Goal: Task Accomplishment & Management: Use online tool/utility

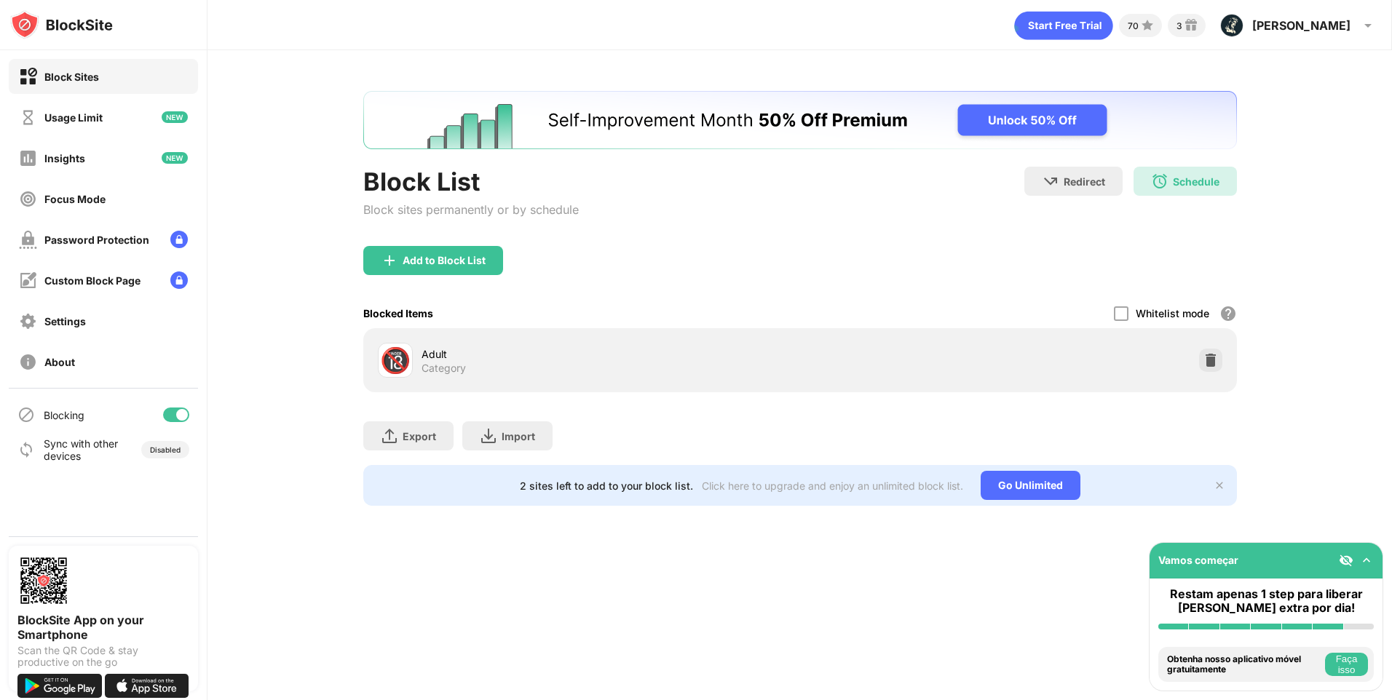
click at [454, 275] on div "Add to Block List" at bounding box center [800, 272] width 874 height 52
click at [457, 270] on div "Add to Block List" at bounding box center [433, 260] width 140 height 29
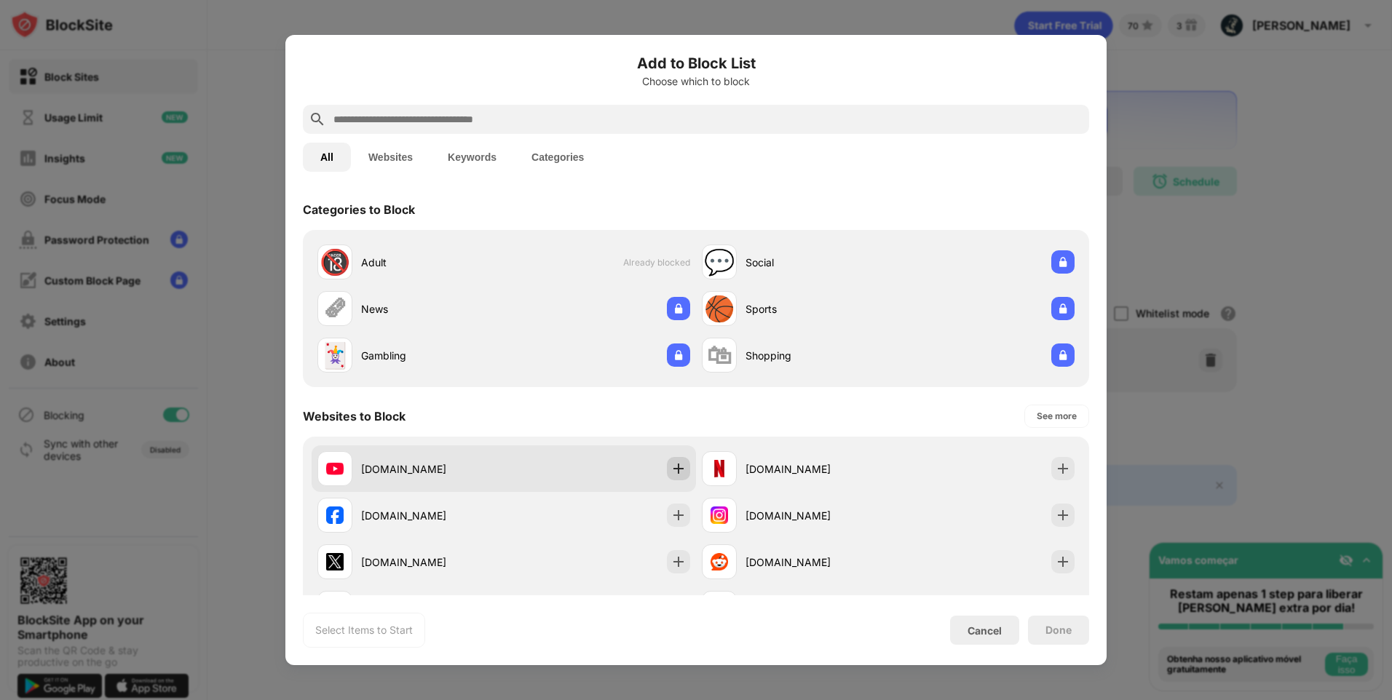
click at [673, 472] on img at bounding box center [678, 469] width 15 height 15
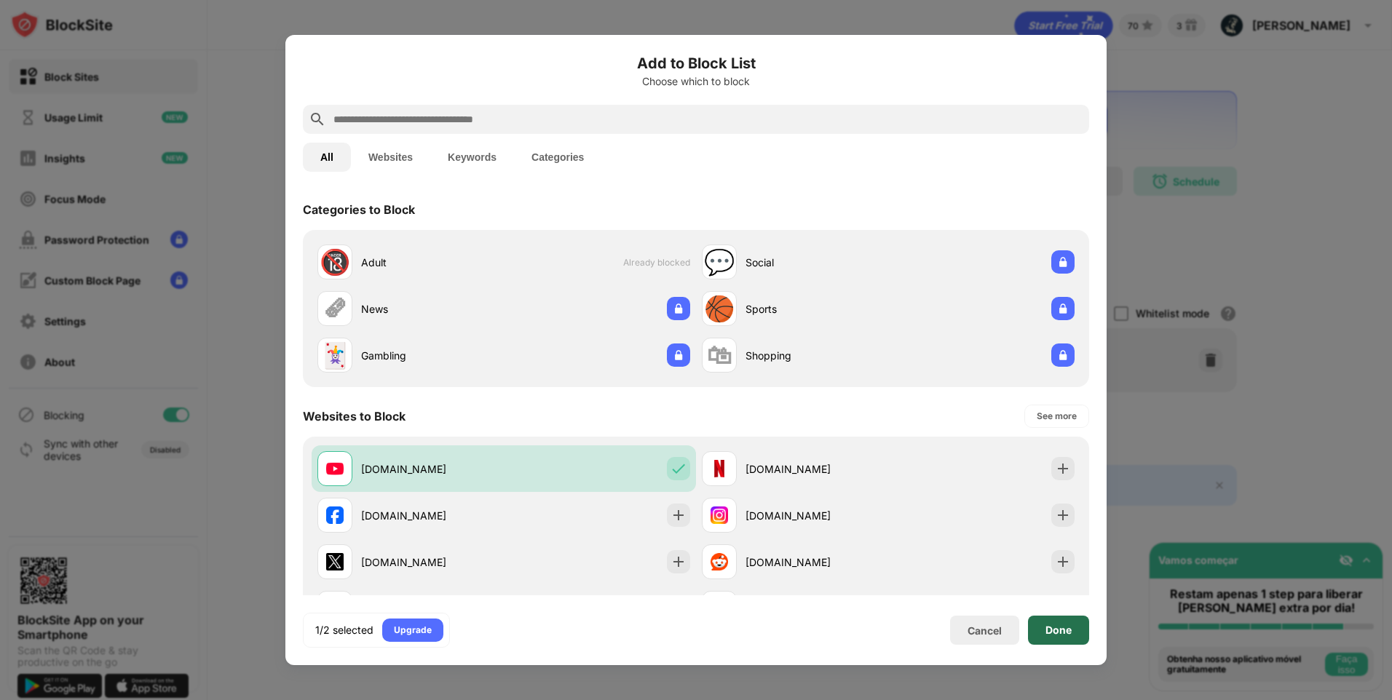
click at [1043, 625] on div "Done" at bounding box center [1058, 630] width 61 height 29
